Goal: Task Accomplishment & Management: Use online tool/utility

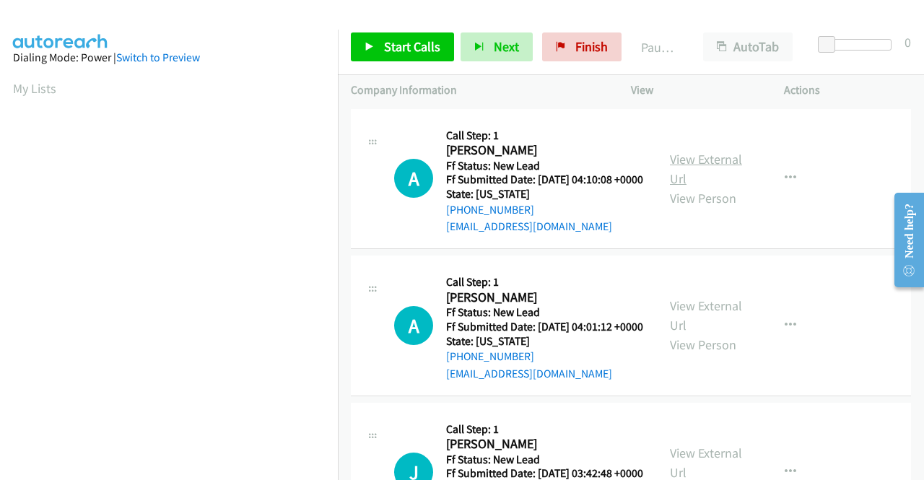
click at [707, 170] on link "View External Url" at bounding box center [706, 169] width 72 height 36
click at [679, 326] on link "View External Url" at bounding box center [706, 315] width 72 height 36
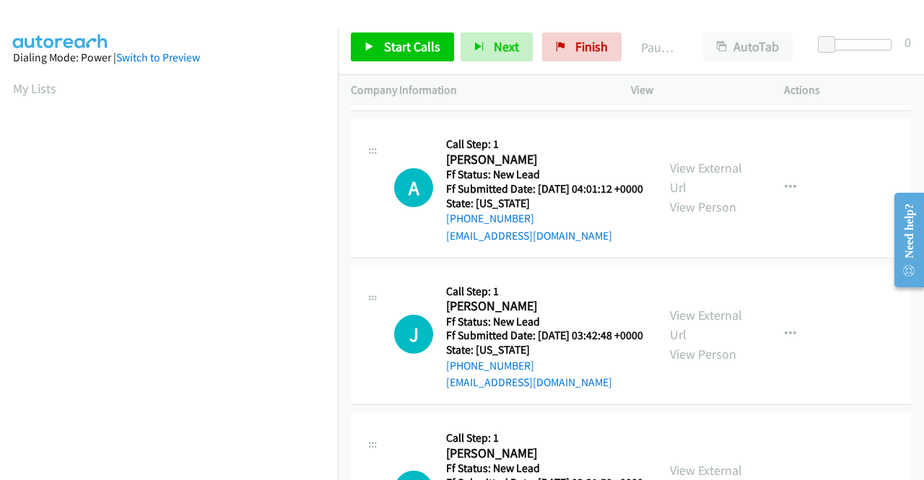
scroll to position [144, 0]
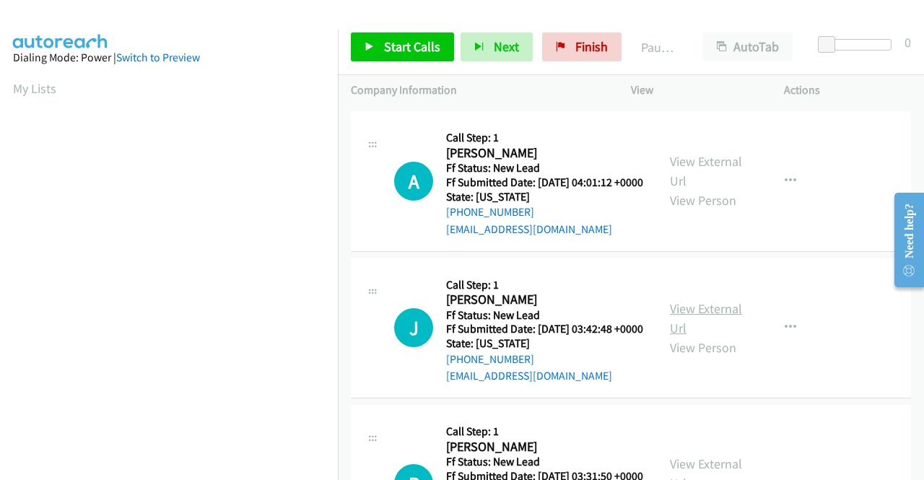
click at [699, 336] on link "View External Url" at bounding box center [706, 318] width 72 height 36
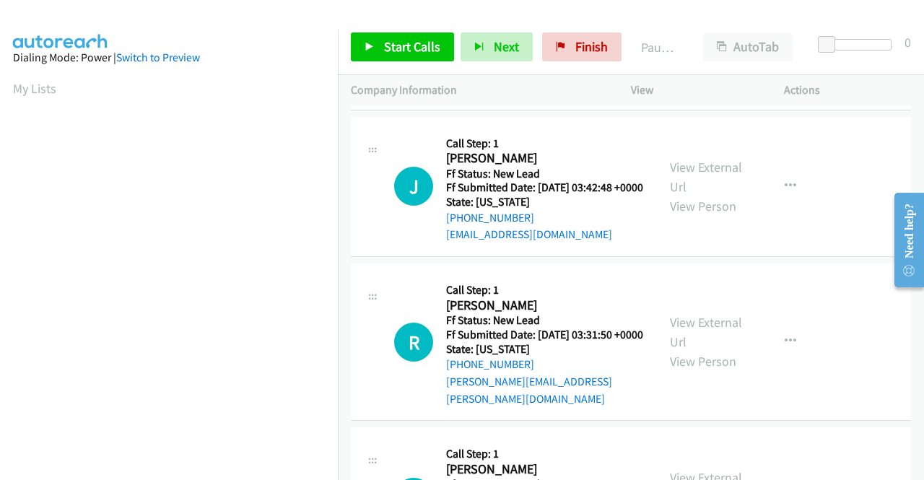
scroll to position [289, 0]
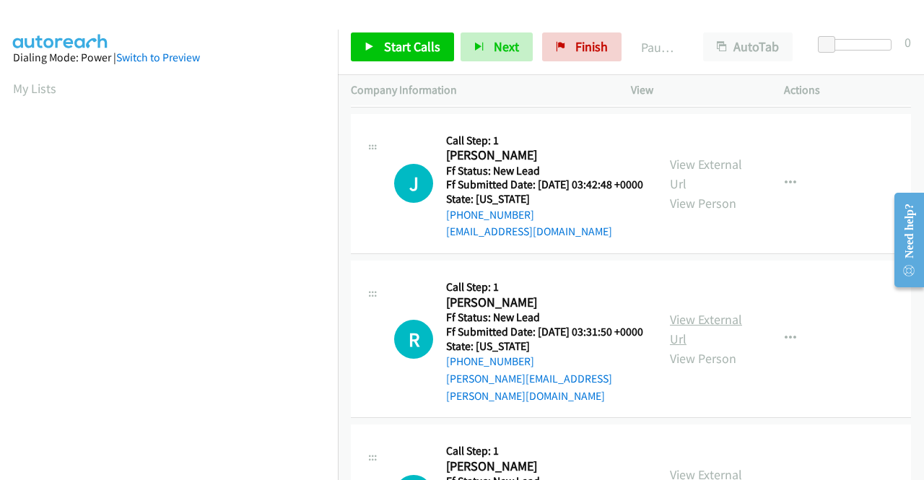
click at [713, 347] on link "View External Url" at bounding box center [706, 329] width 72 height 36
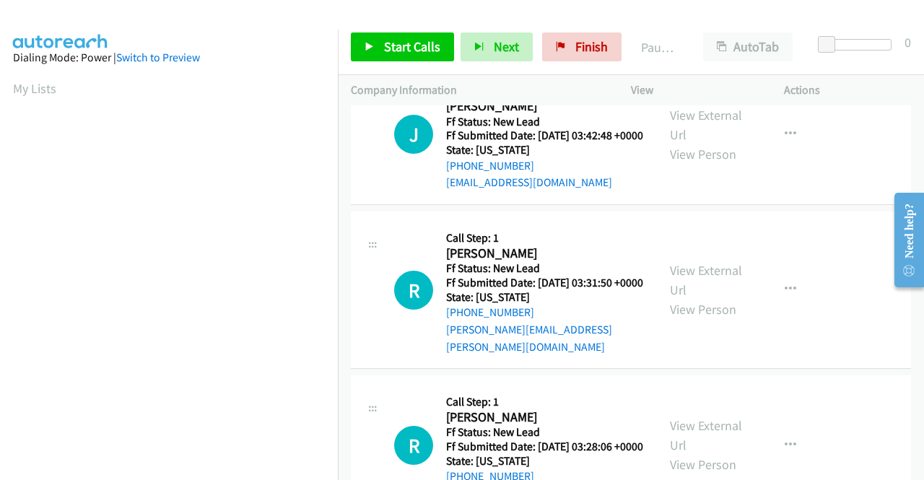
scroll to position [361, 0]
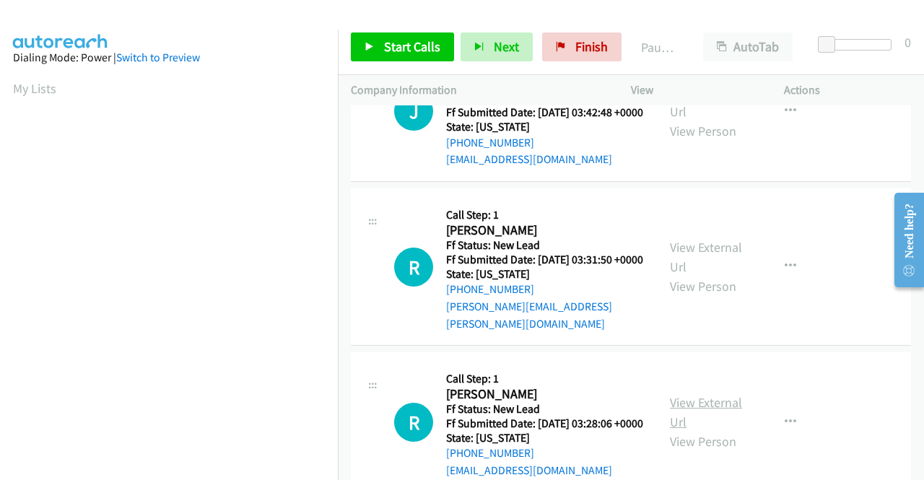
click at [681, 430] on link "View External Url" at bounding box center [706, 412] width 72 height 36
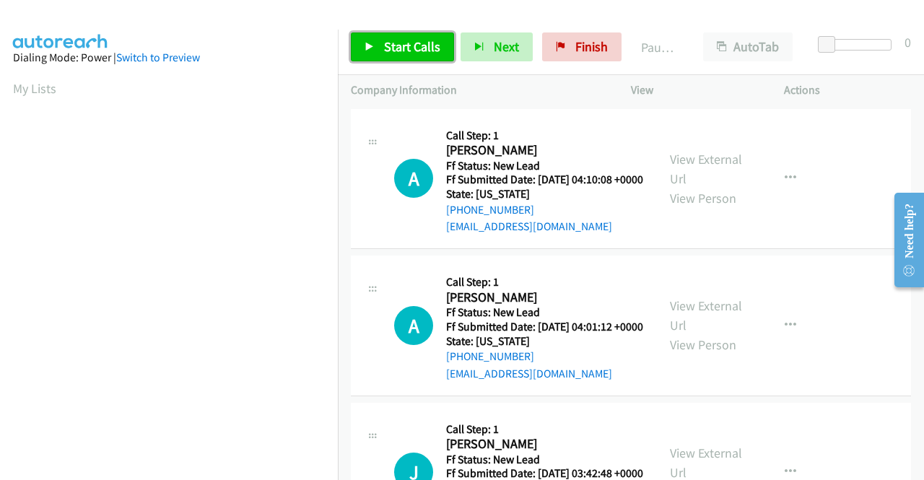
click at [412, 43] on span "Start Calls" at bounding box center [412, 46] width 56 height 17
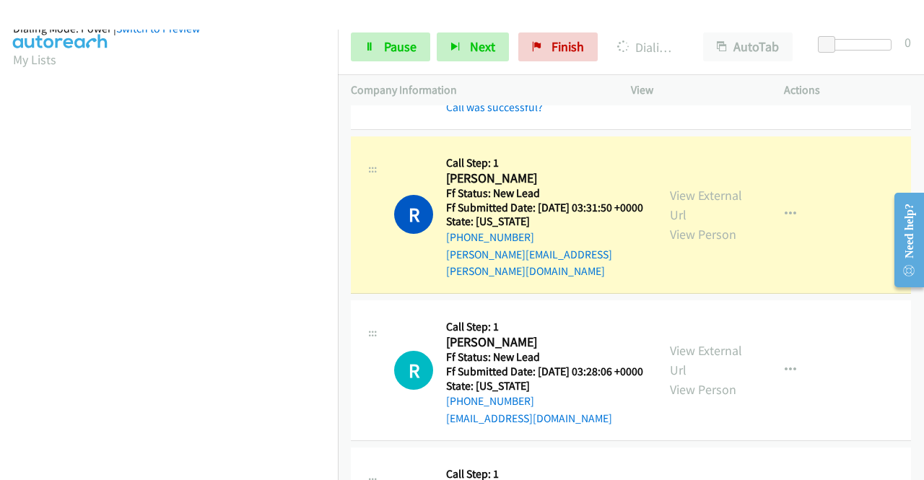
scroll to position [329, 0]
click at [393, 45] on span "Pause" at bounding box center [400, 46] width 32 height 17
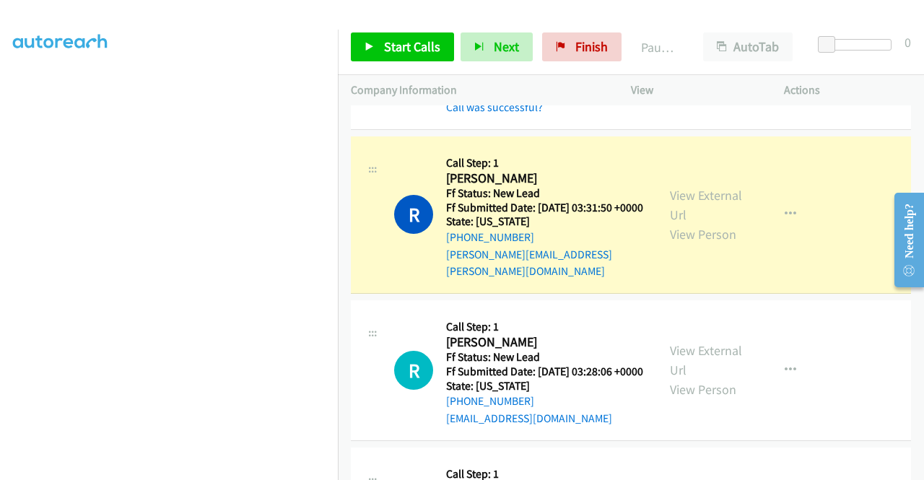
scroll to position [0, 0]
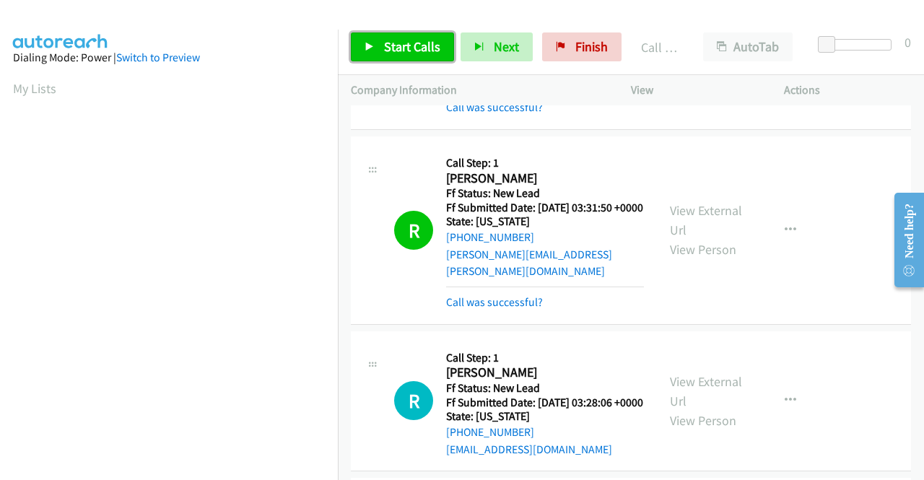
click at [410, 53] on span "Start Calls" at bounding box center [412, 46] width 56 height 17
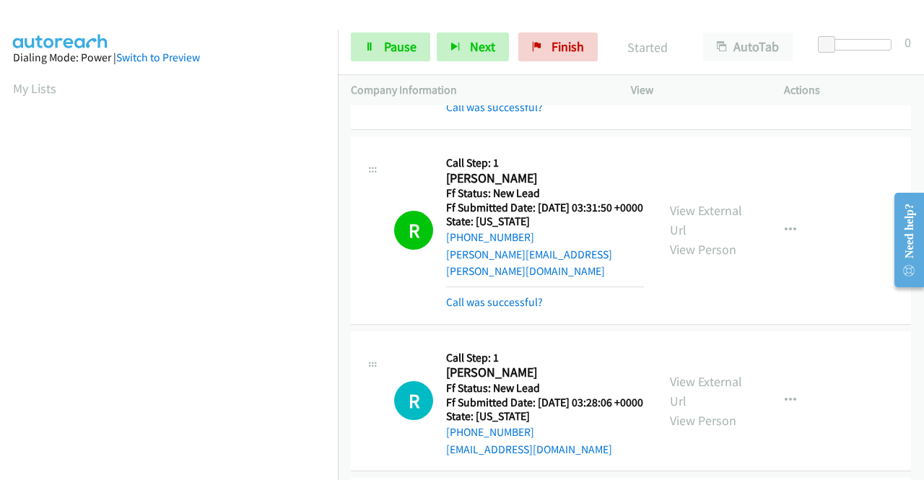
scroll to position [577, 0]
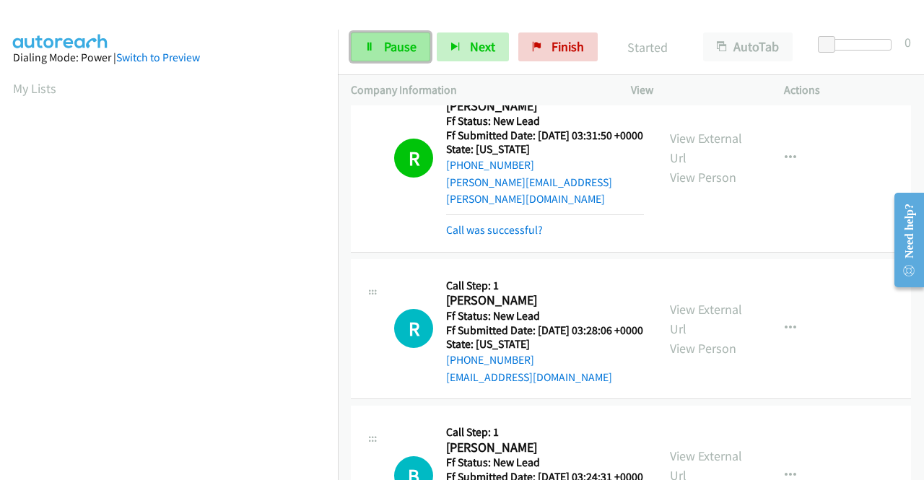
click at [398, 55] on link "Pause" at bounding box center [390, 46] width 79 height 29
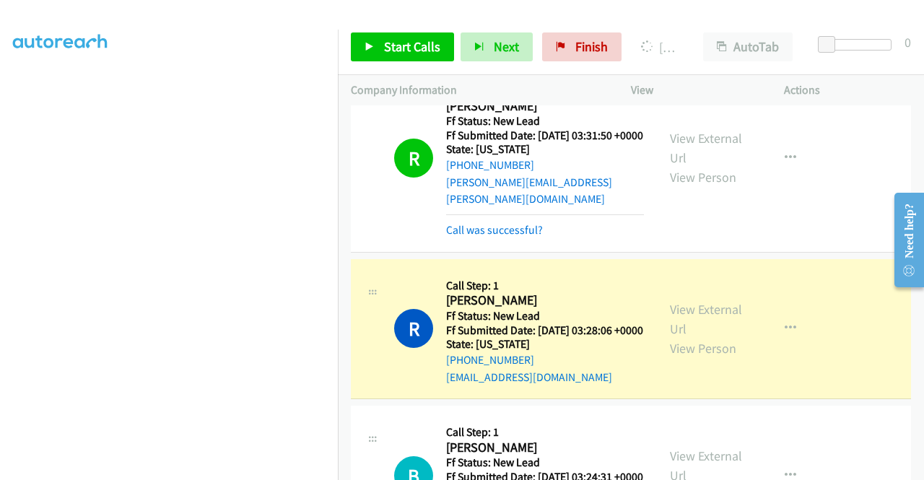
scroll to position [0, 0]
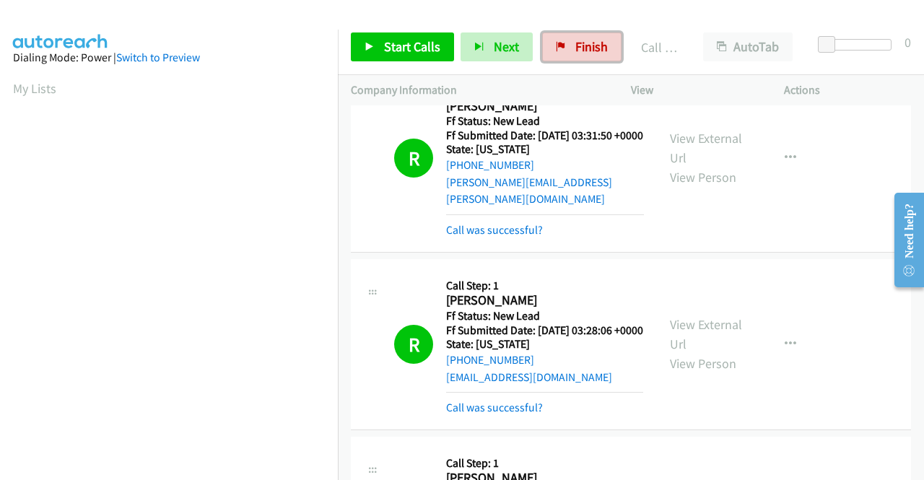
drag, startPoint x: 580, startPoint y: 50, endPoint x: 507, endPoint y: 76, distance: 77.4
click at [580, 50] on span "Finish" at bounding box center [591, 46] width 32 height 17
